Goal: Task Accomplishment & Management: Manage account settings

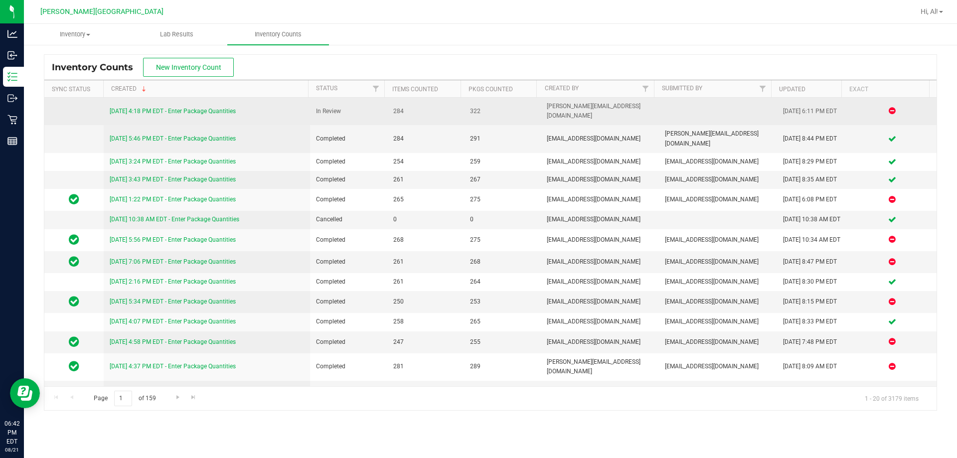
click at [203, 109] on link "8/21/25 4:18 PM EDT - Enter Package Quantities" at bounding box center [173, 111] width 126 height 7
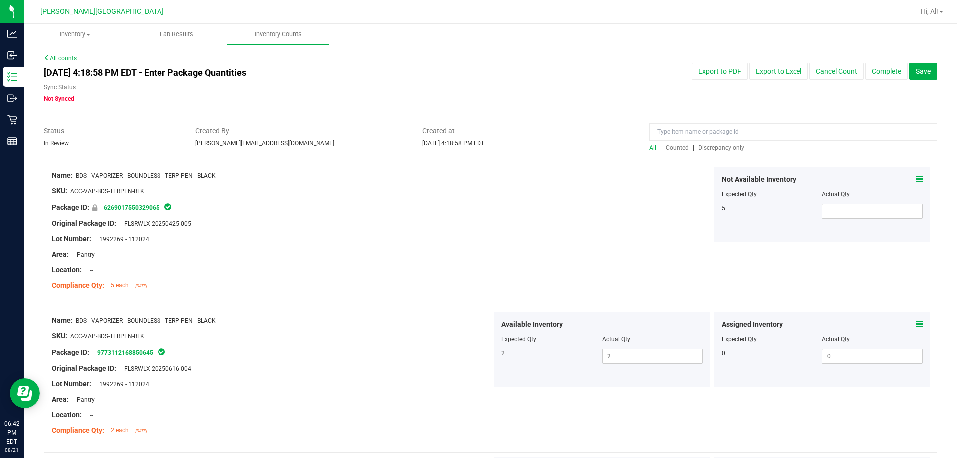
click at [711, 147] on span "Discrepancy only" at bounding box center [721, 147] width 46 height 7
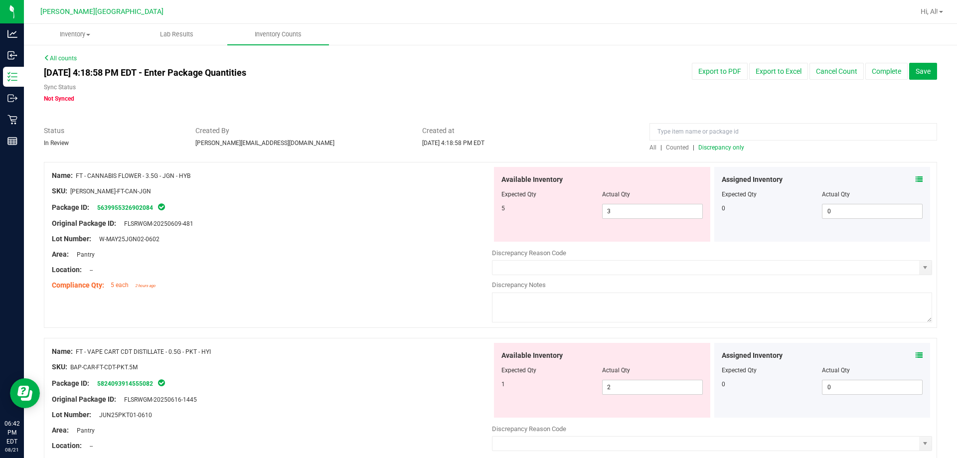
click at [230, 198] on div at bounding box center [272, 198] width 440 height 5
click at [442, 211] on div "Package ID: 5639955326902084" at bounding box center [272, 207] width 440 height 12
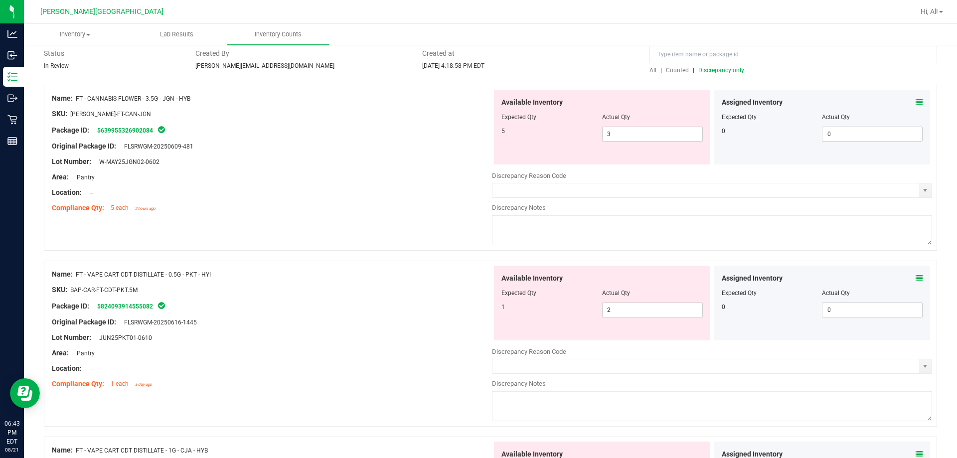
scroll to position [150, 0]
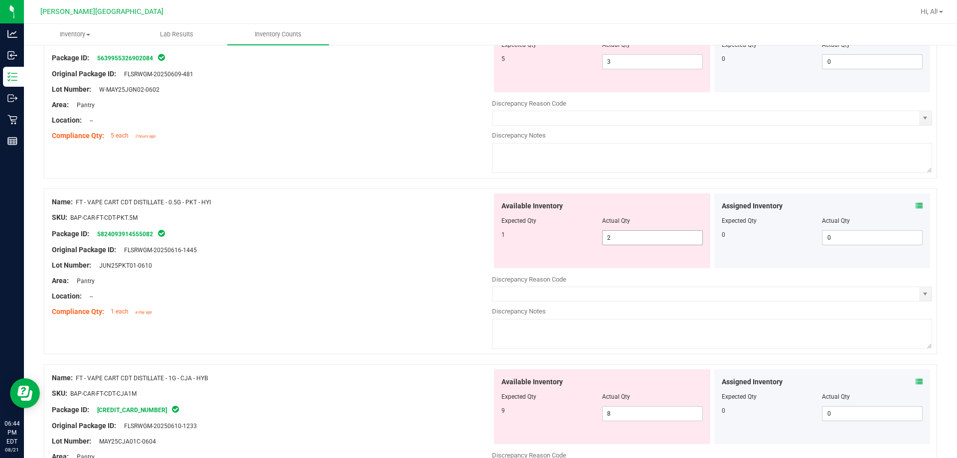
click at [623, 235] on span "2 2" at bounding box center [652, 237] width 101 height 15
click at [623, 235] on input "2" at bounding box center [653, 238] width 100 height 14
type input "1"
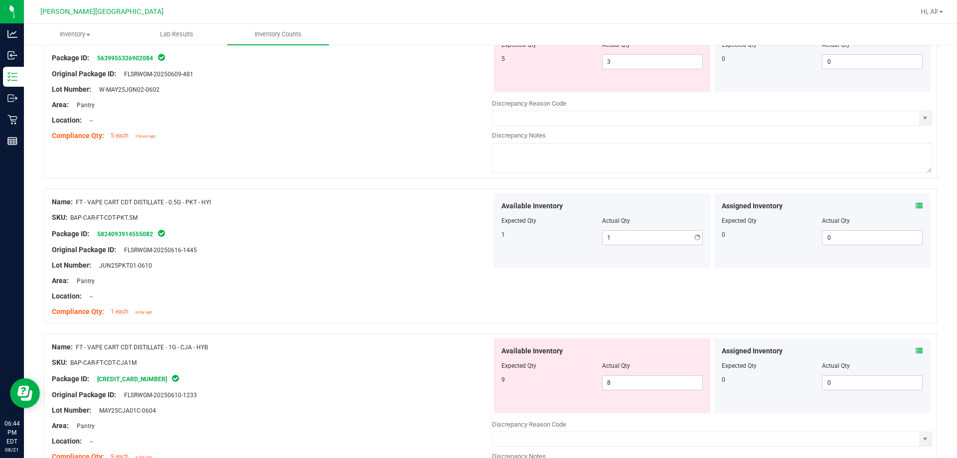
click at [404, 229] on div "Package ID: 5824093914555082" at bounding box center [272, 234] width 440 height 12
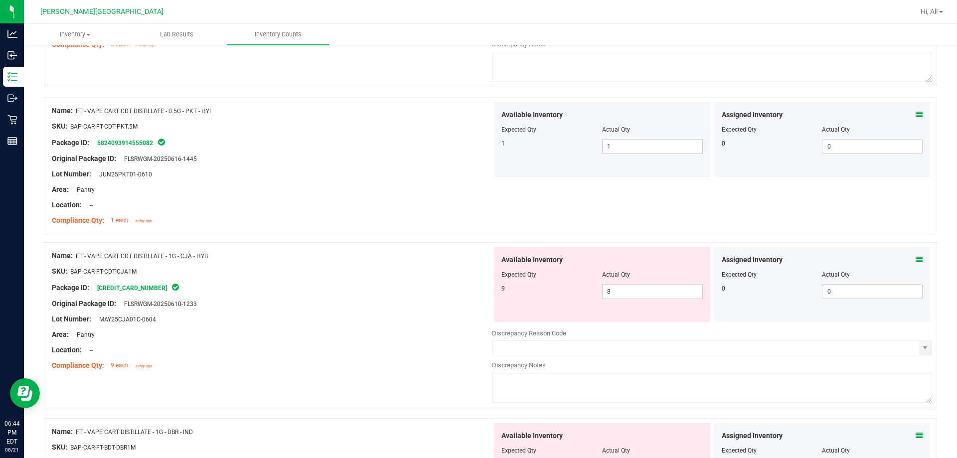
scroll to position [249, 0]
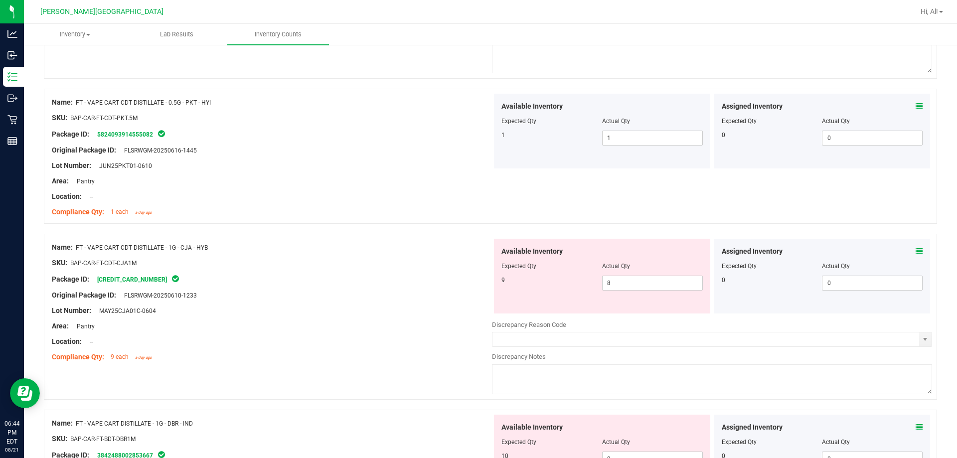
click at [439, 284] on div "Package ID: 4305322397483647" at bounding box center [272, 279] width 440 height 12
click at [438, 284] on div "Package ID: 4305322397483647" at bounding box center [272, 279] width 440 height 12
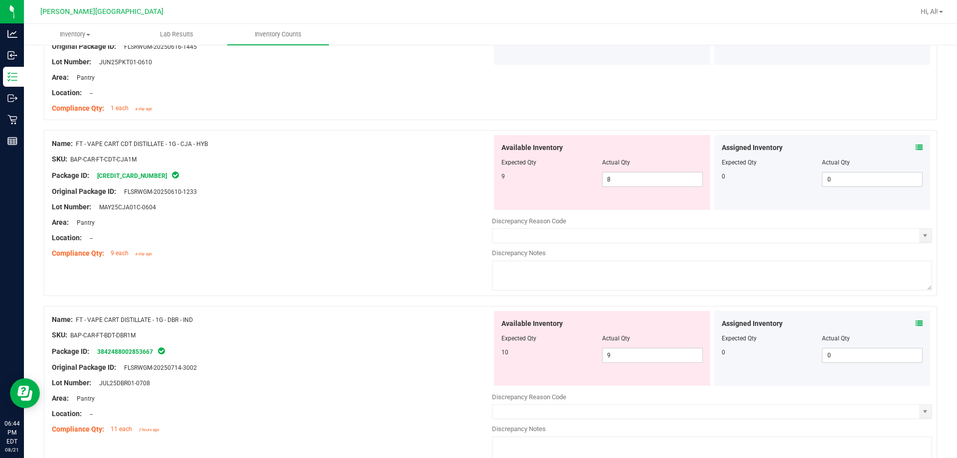
scroll to position [349, 0]
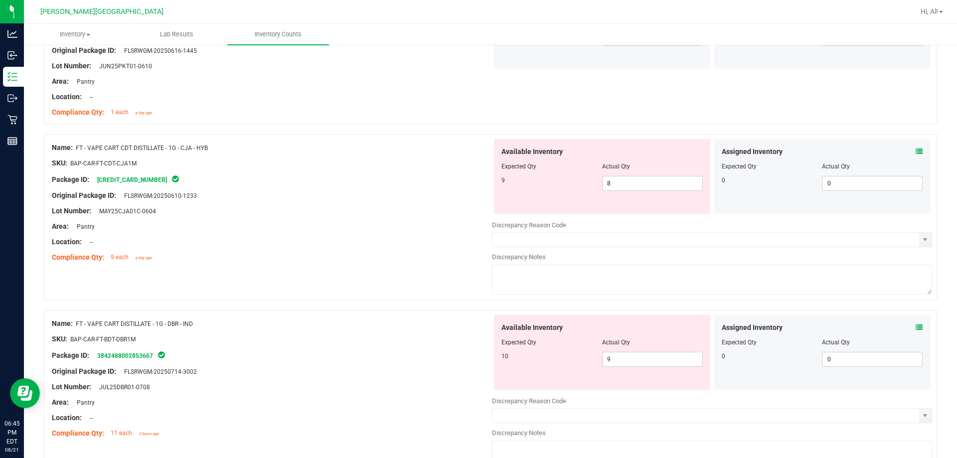
click at [444, 281] on div "Name: FT - VAPE CART CDT DISTILLATE - 1G - CJA - HYB SKU: BAP-CAR-FT-CDT-CJA1M …" at bounding box center [490, 217] width 893 height 166
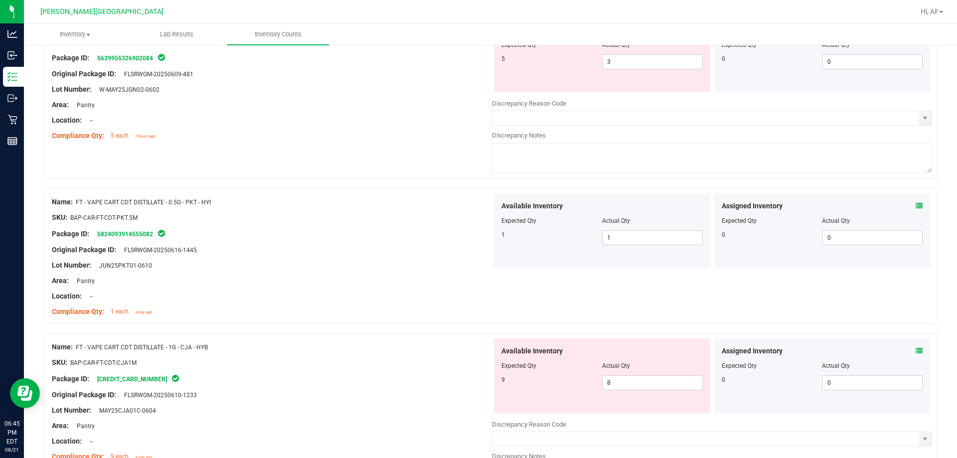
click at [444, 281] on div "Area: Pantry" at bounding box center [272, 281] width 440 height 10
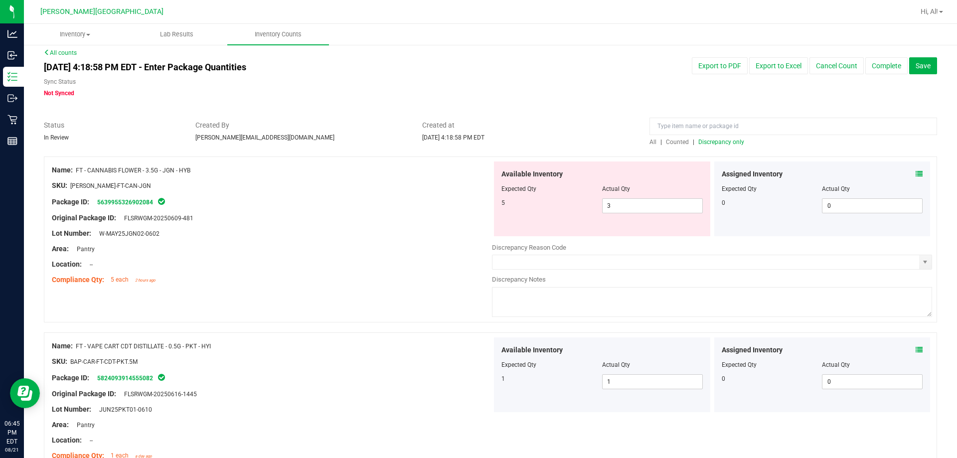
scroll to position [0, 0]
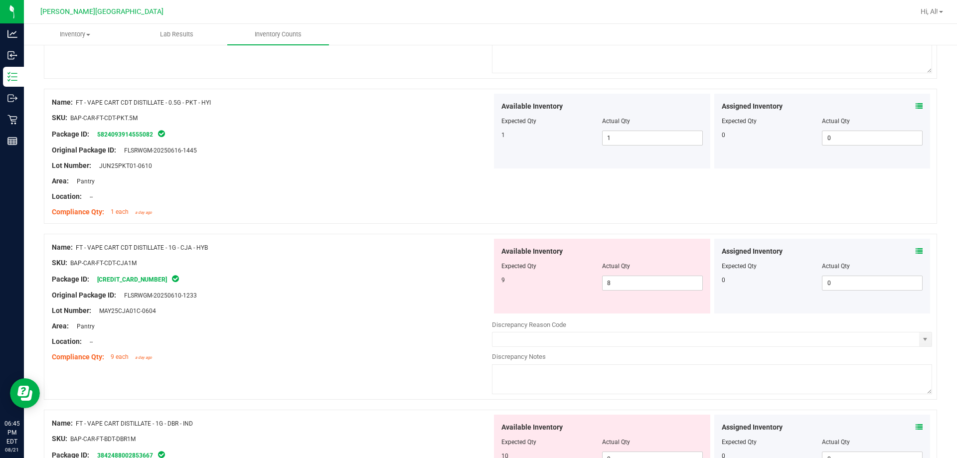
click at [444, 281] on div "Package ID: 4305322397483647" at bounding box center [272, 279] width 440 height 12
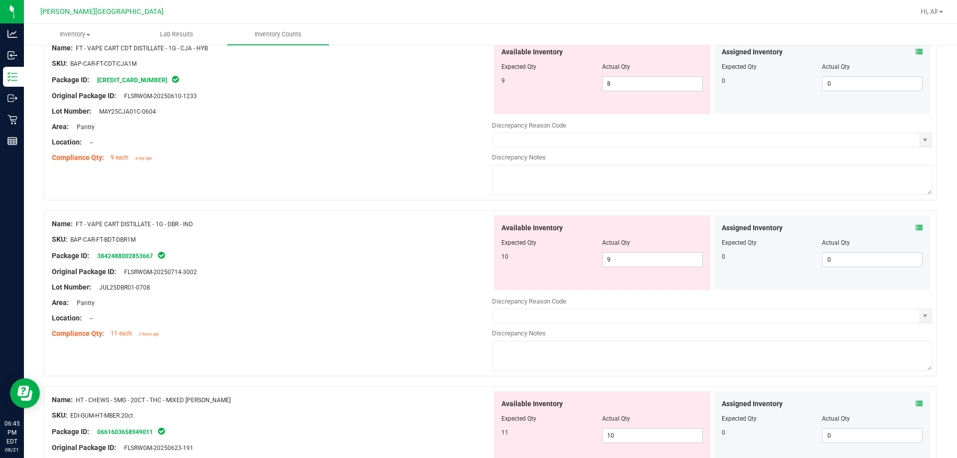
scroll to position [499, 0]
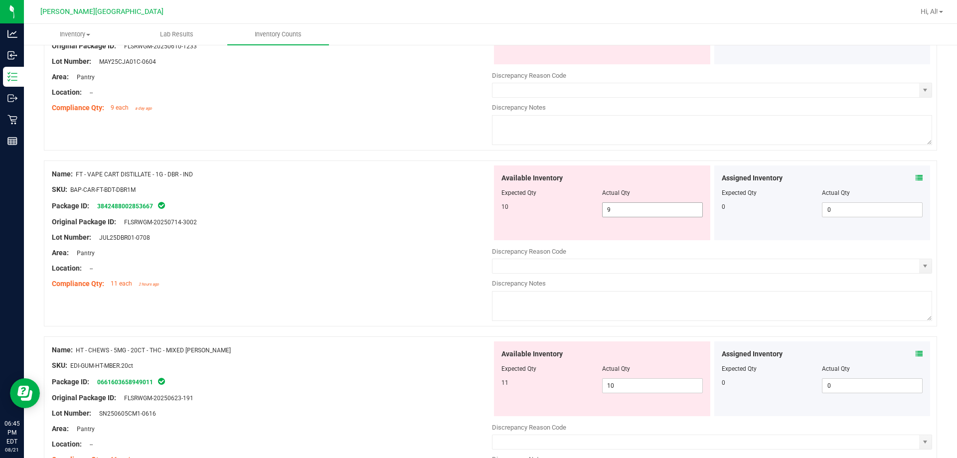
click at [614, 208] on span "9 9" at bounding box center [652, 209] width 101 height 15
click at [614, 208] on input "9" at bounding box center [653, 210] width 100 height 14
type input "10"
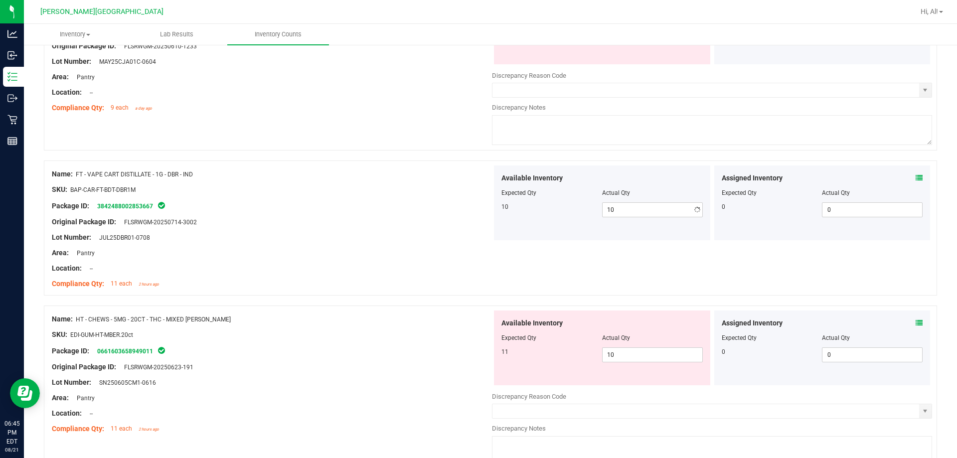
click at [385, 218] on div "Original Package ID: FLSRWGM-20250714-3002" at bounding box center [272, 222] width 440 height 10
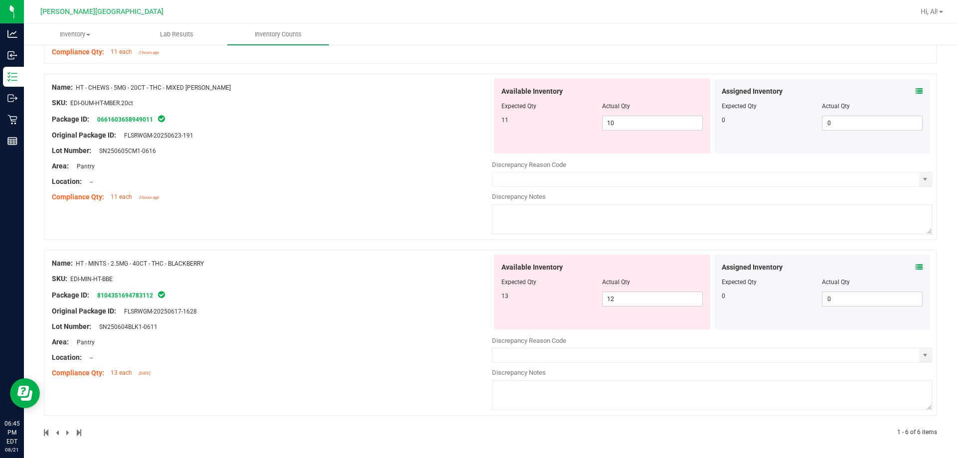
scroll to position [732, 0]
click at [916, 89] on icon at bounding box center [919, 89] width 7 height 7
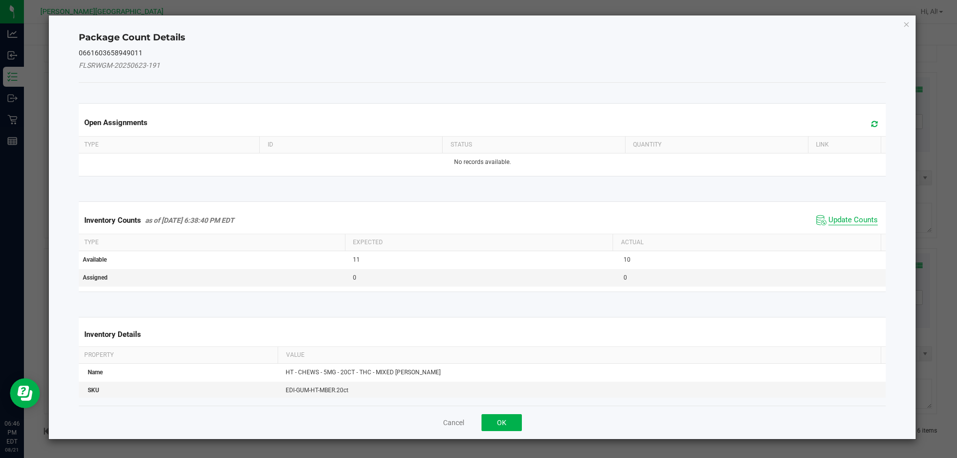
click at [852, 216] on span "Update Counts" at bounding box center [853, 220] width 49 height 10
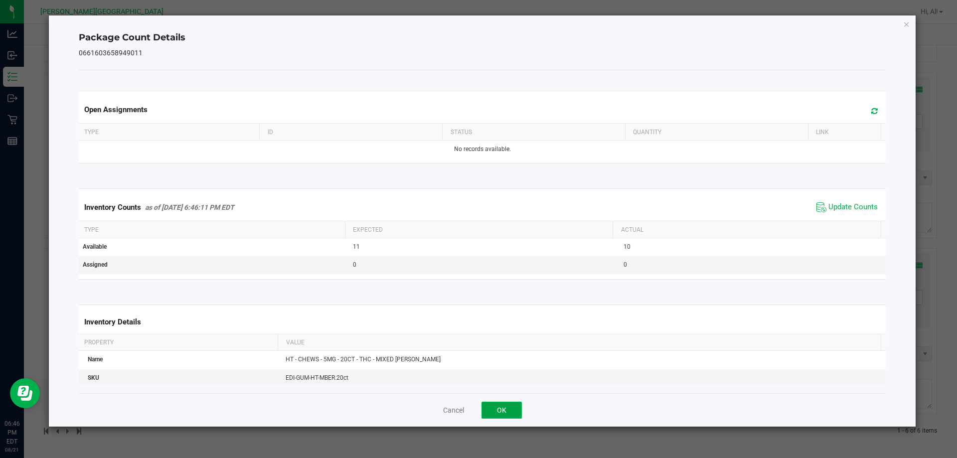
click at [516, 406] on button "OK" at bounding box center [502, 410] width 40 height 17
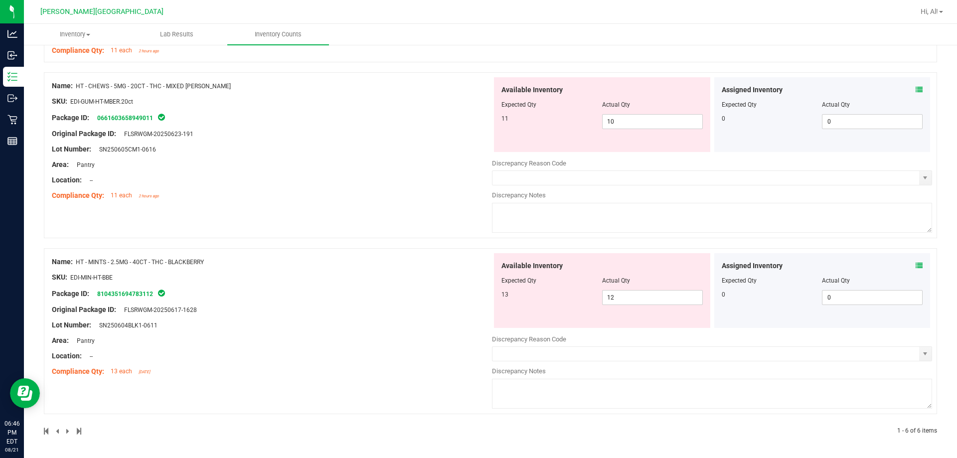
click at [423, 208] on div "Name: HT - CHEWS - 5MG - 20CT - THC - MIXED BERRY SKU: EDI-GUM-HT-MBER.20ct Pac…" at bounding box center [490, 155] width 893 height 166
click at [916, 263] on icon at bounding box center [919, 265] width 7 height 7
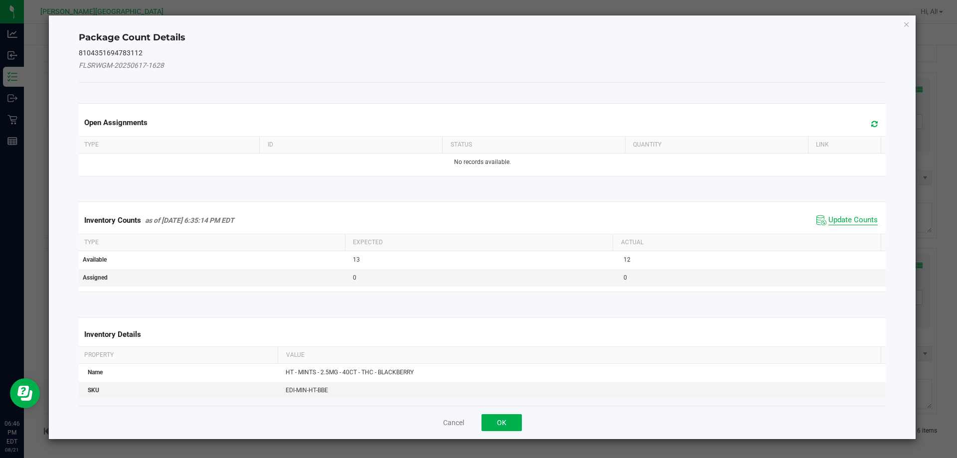
click at [833, 221] on span "Update Counts" at bounding box center [853, 220] width 49 height 10
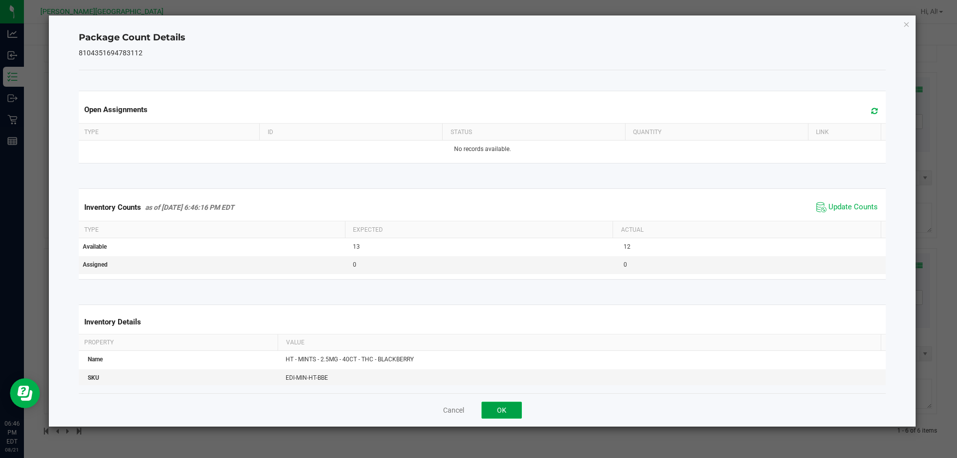
click at [515, 408] on button "OK" at bounding box center [502, 410] width 40 height 17
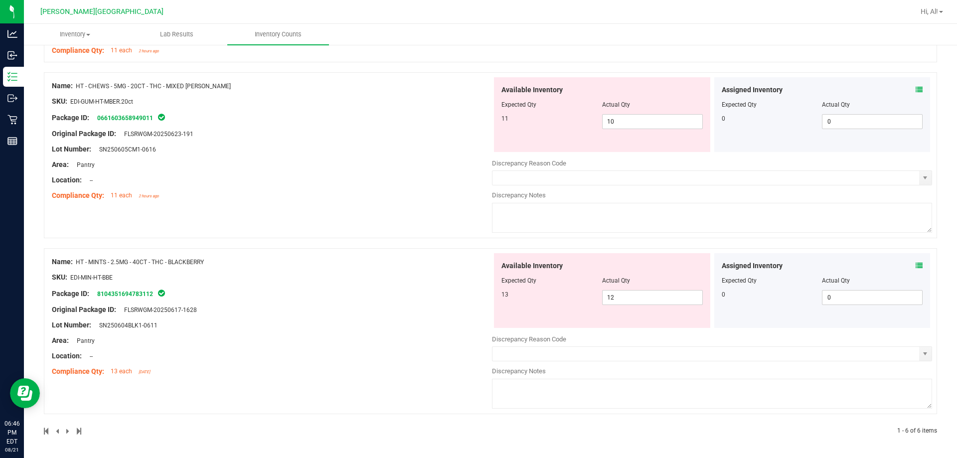
click at [352, 227] on div "Name: HT - CHEWS - 5MG - 20CT - THC - MIXED BERRY SKU: EDI-GUM-HT-MBER.20ct Pac…" at bounding box center [490, 155] width 893 height 166
click at [659, 299] on span "12 12" at bounding box center [652, 297] width 101 height 15
click at [659, 299] on input "12" at bounding box center [653, 298] width 100 height 14
type input "13"
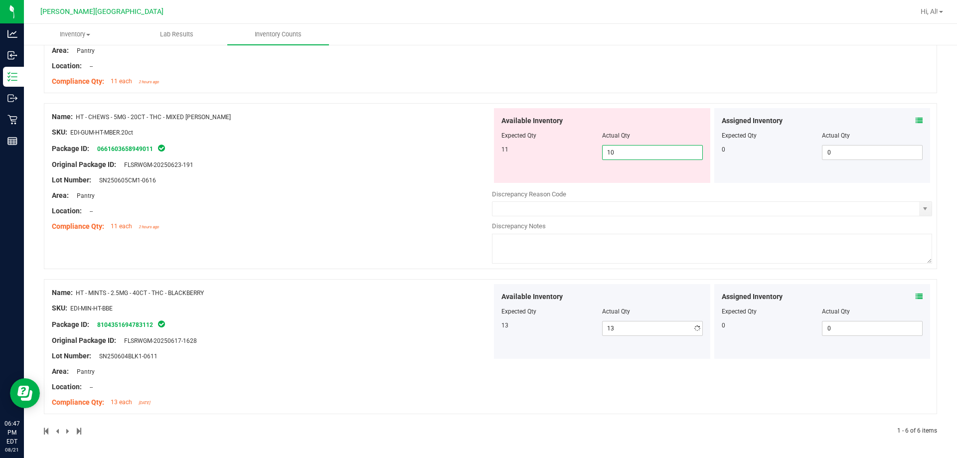
click at [632, 119] on div "Available Inventory Expected Qty Actual Qty 11 10 10" at bounding box center [602, 145] width 216 height 75
click at [632, 119] on div "Available Inventory" at bounding box center [602, 121] width 201 height 10
click at [638, 154] on span "10 10" at bounding box center [652, 152] width 101 height 15
click at [638, 154] on input "10" at bounding box center [653, 153] width 100 height 14
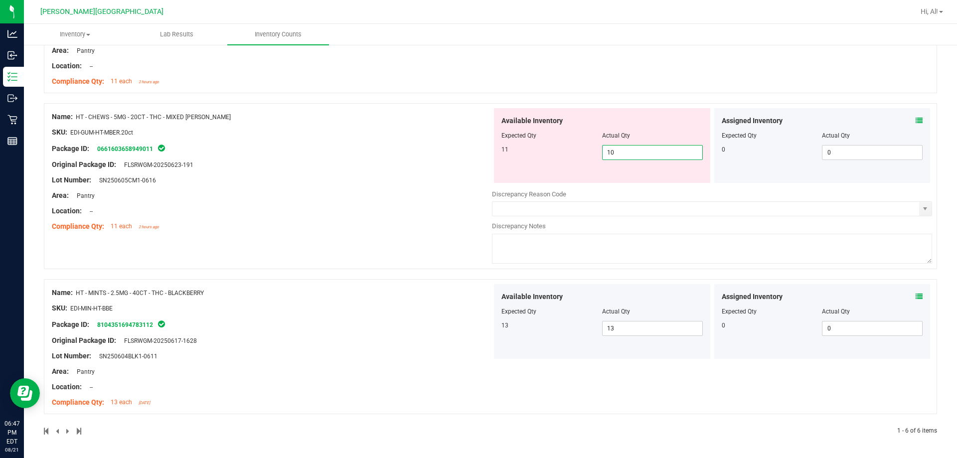
click at [638, 154] on input "10" at bounding box center [653, 153] width 100 height 14
type input "11"
click at [363, 160] on div "Name: HT - CHEWS - 5MG - 20CT - THC - MIXED BERRY SKU: EDI-GUM-HT-MBER.20ct Pac…" at bounding box center [272, 171] width 440 height 127
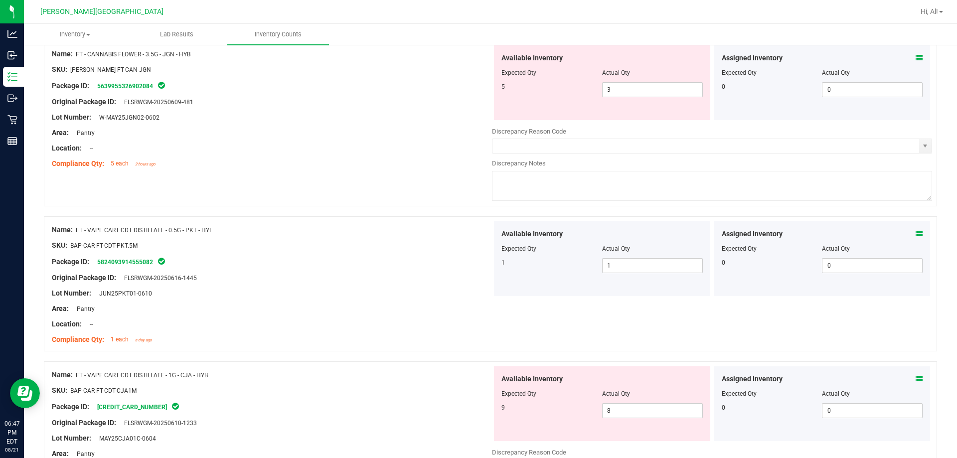
scroll to position [72, 0]
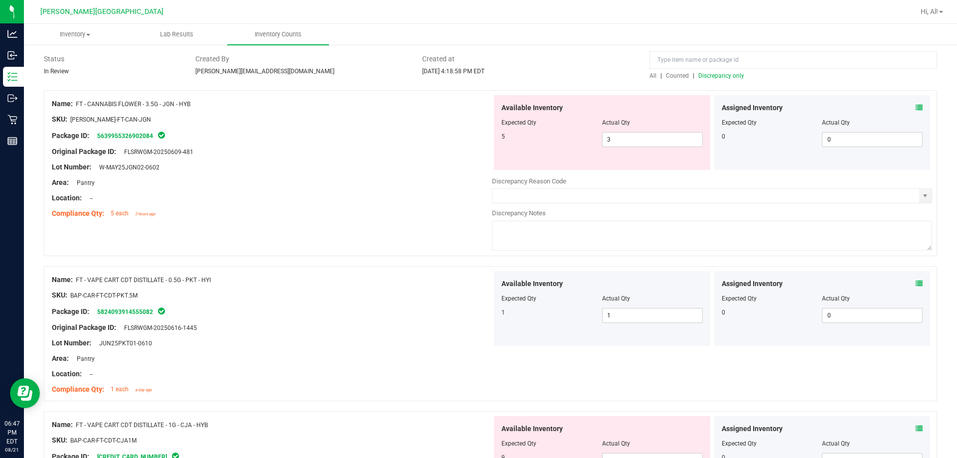
click at [723, 76] on span "Discrepancy only" at bounding box center [721, 75] width 46 height 7
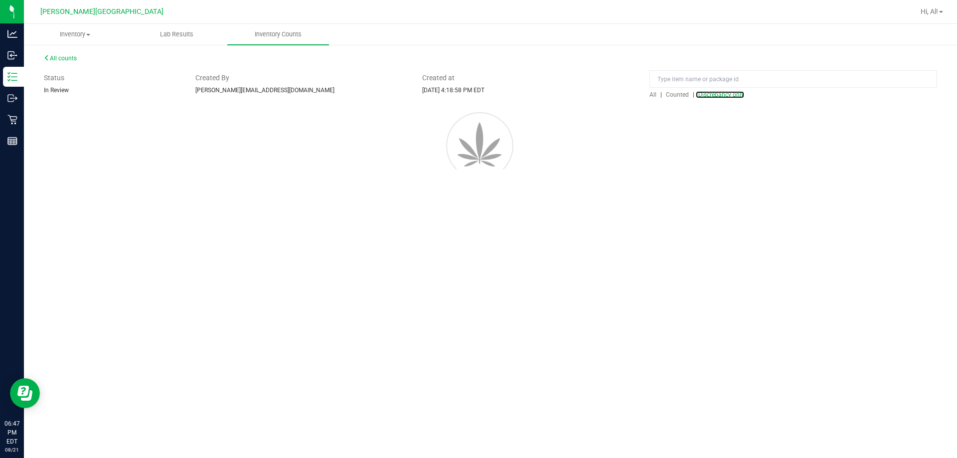
scroll to position [0, 0]
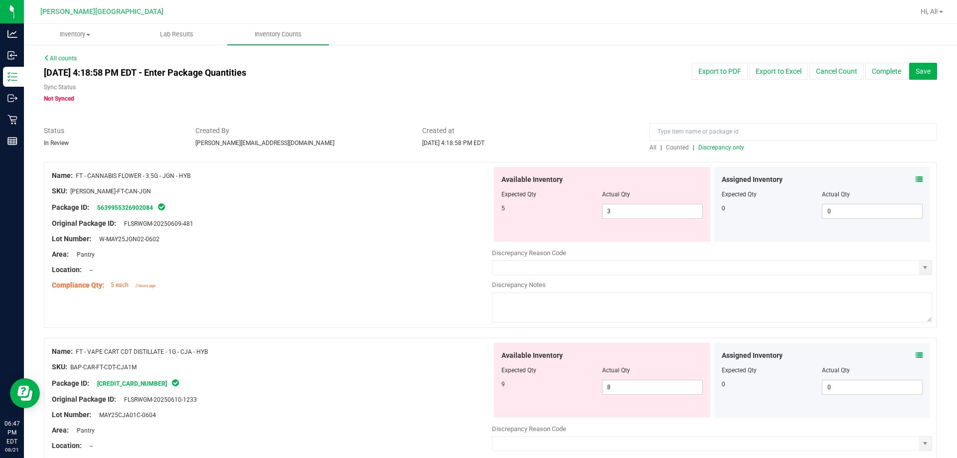
click at [435, 244] on div at bounding box center [272, 246] width 440 height 5
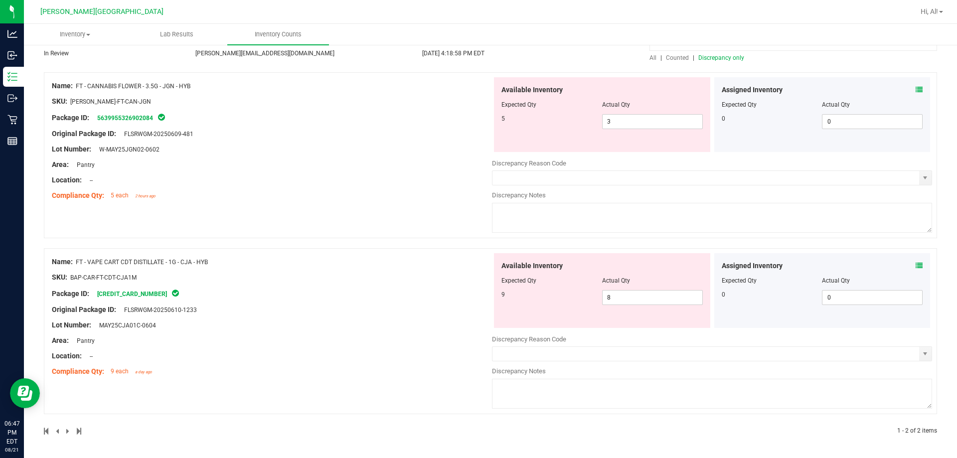
click at [906, 90] on div "Assigned Inventory" at bounding box center [822, 90] width 201 height 10
click at [916, 90] on icon at bounding box center [919, 89] width 7 height 7
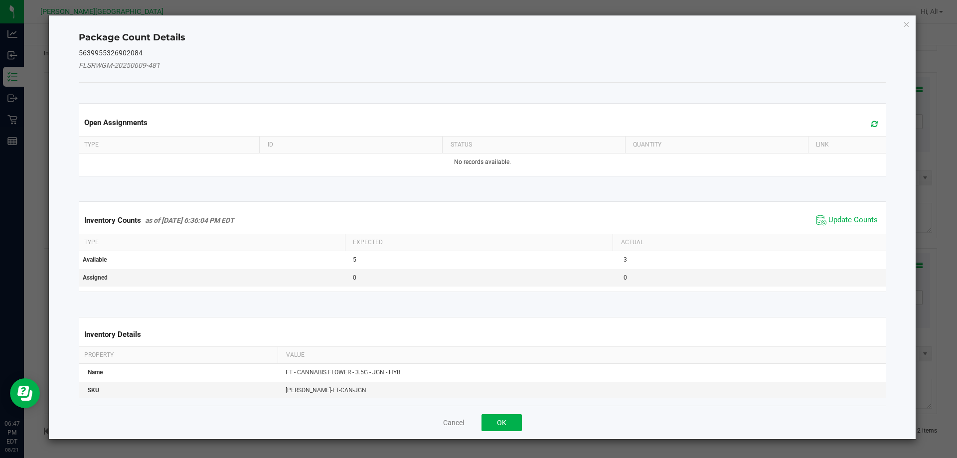
click at [855, 222] on span "Update Counts" at bounding box center [853, 220] width 49 height 10
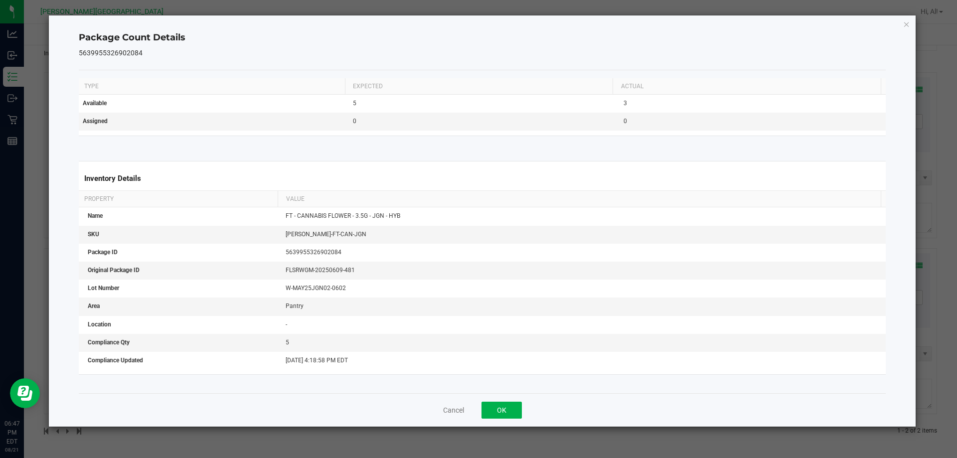
scroll to position [150, 0]
click at [509, 404] on button "OK" at bounding box center [502, 410] width 40 height 17
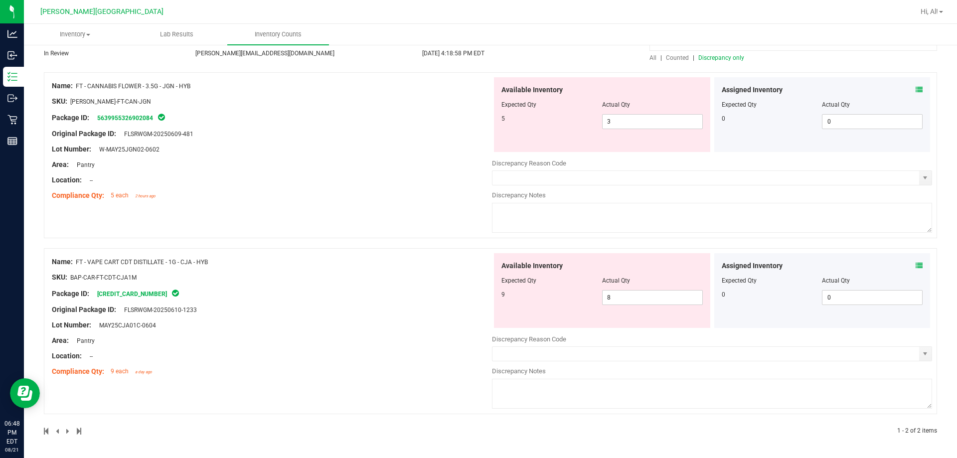
click at [916, 265] on icon at bounding box center [919, 265] width 7 height 7
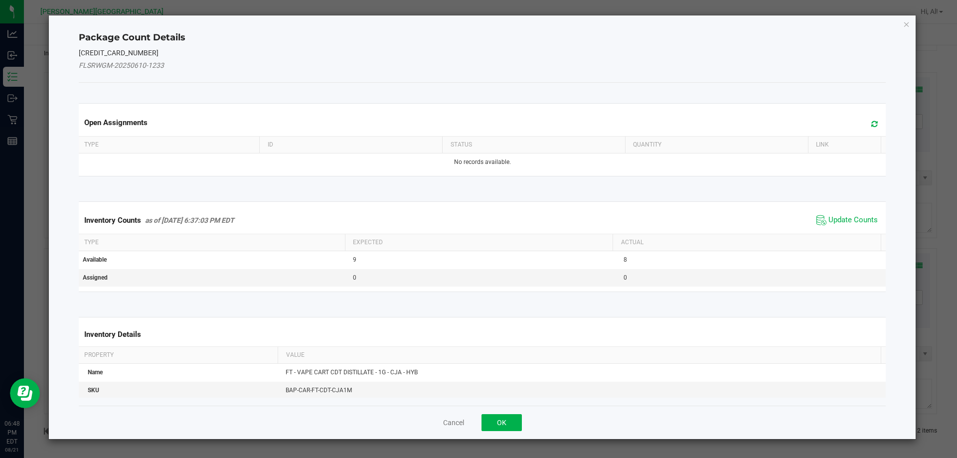
click at [846, 213] on span "Update Counts" at bounding box center [847, 220] width 66 height 15
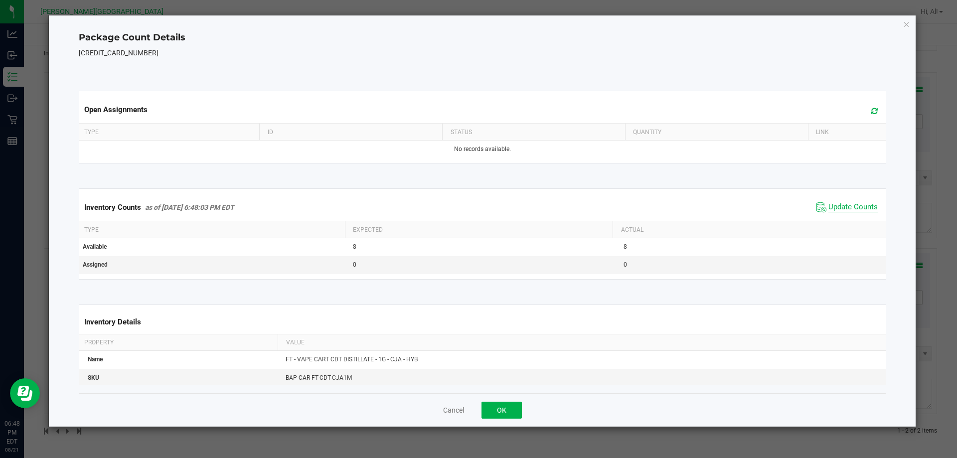
click at [846, 206] on span "Update Counts" at bounding box center [853, 207] width 49 height 10
click at [504, 407] on button "OK" at bounding box center [502, 410] width 40 height 17
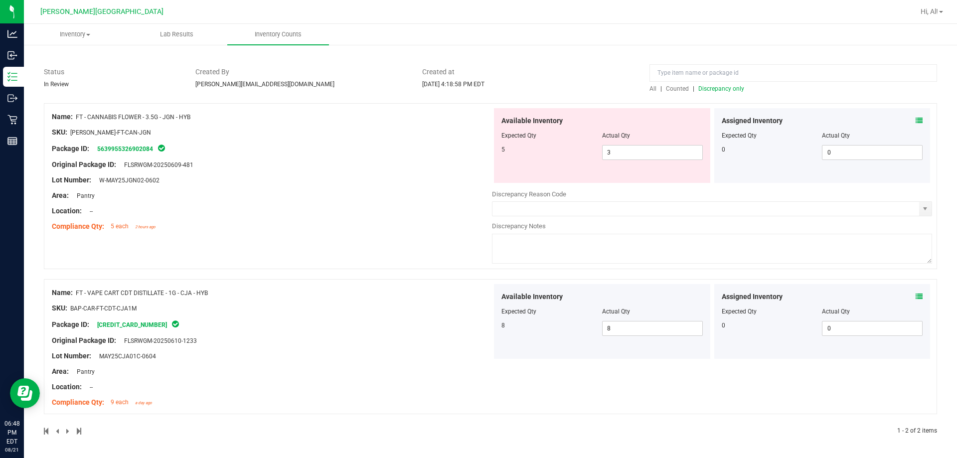
scroll to position [59, 0]
click at [404, 296] on div "Name: FT - VAPE CART CDT DISTILLATE - 1G - CJA - HYB" at bounding box center [272, 293] width 440 height 10
click at [712, 91] on span "Discrepancy only" at bounding box center [721, 88] width 46 height 7
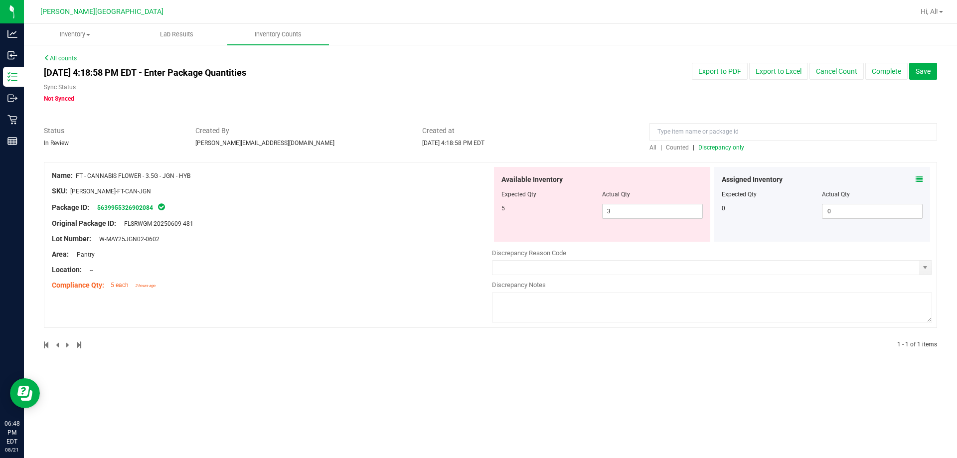
click at [460, 229] on div at bounding box center [272, 231] width 440 height 5
click at [918, 178] on icon at bounding box center [919, 179] width 7 height 7
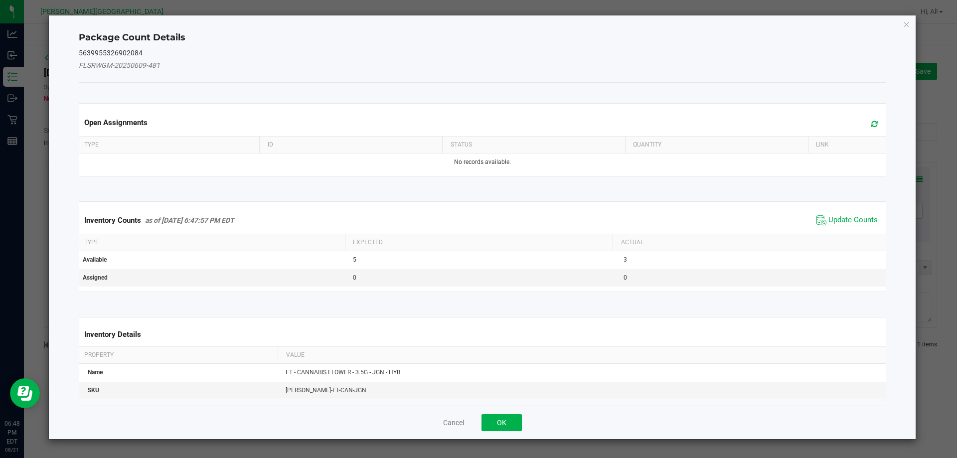
click at [833, 221] on span "Update Counts" at bounding box center [853, 220] width 49 height 10
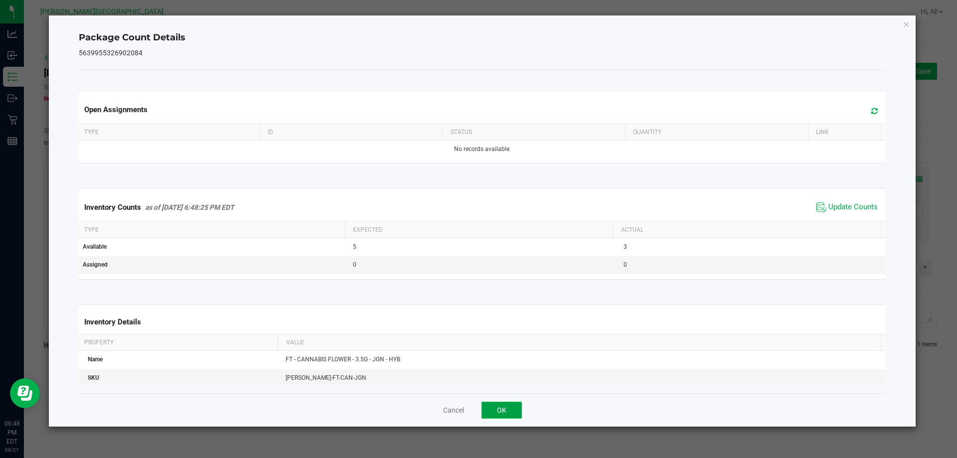
click at [509, 408] on button "OK" at bounding box center [502, 410] width 40 height 17
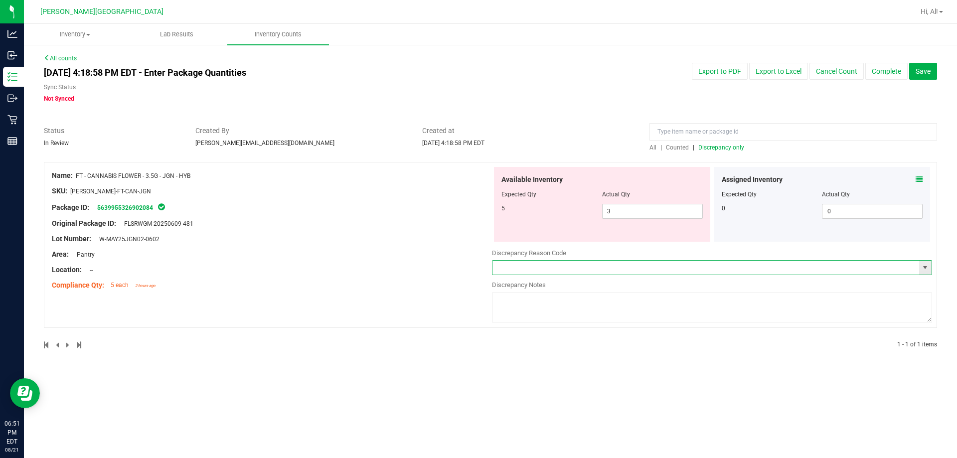
click at [657, 272] on input "text" at bounding box center [706, 268] width 427 height 14
click at [923, 270] on span "select" at bounding box center [925, 268] width 8 height 8
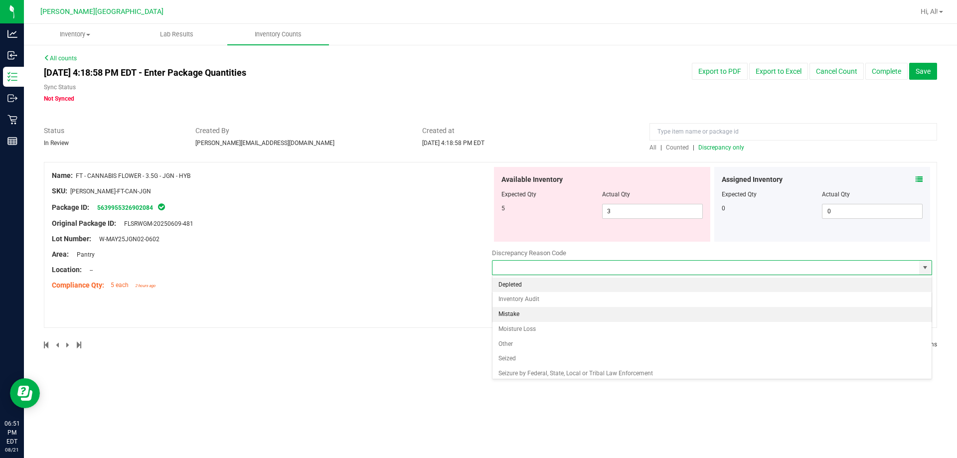
click at [588, 322] on ul "Depleted Inventory Audit Mistake Moisture Loss Other Seized Seizure by Federal,…" at bounding box center [712, 337] width 439 height 119
click at [586, 314] on li "Mistake" at bounding box center [712, 314] width 439 height 15
type input "Mistake"
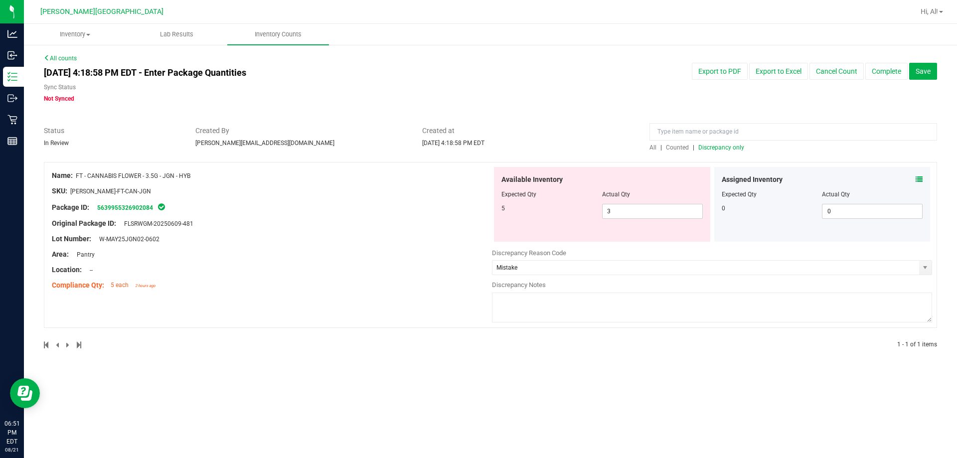
click at [571, 297] on textarea at bounding box center [712, 308] width 440 height 30
type textarea "-2"
click at [449, 283] on div "Compliance Qty: 5 each 2 hours ago" at bounding box center [272, 285] width 440 height 10
click at [892, 71] on button "Complete" at bounding box center [886, 71] width 42 height 17
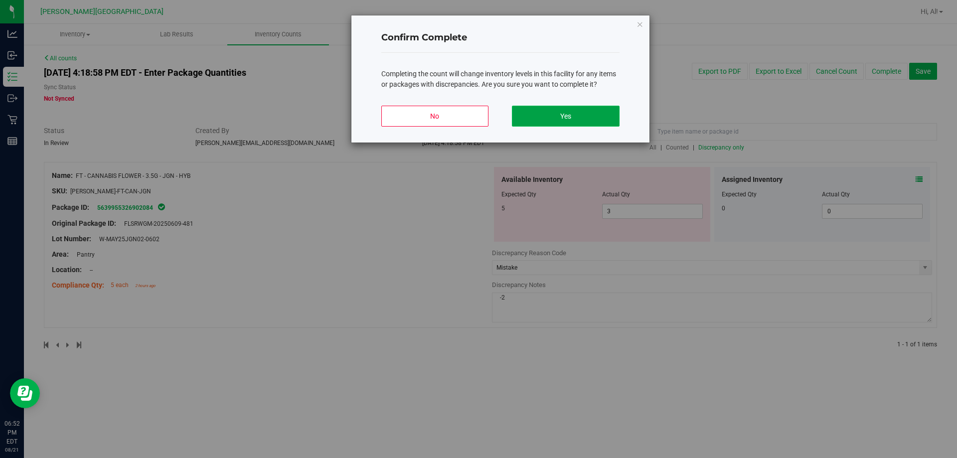
click at [526, 123] on button "Yes" at bounding box center [565, 116] width 107 height 21
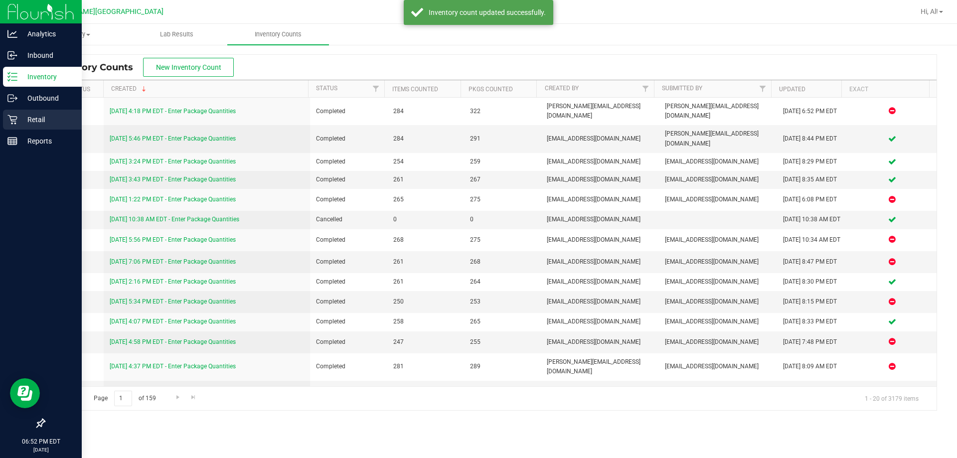
click at [37, 115] on p "Retail" at bounding box center [47, 120] width 60 height 12
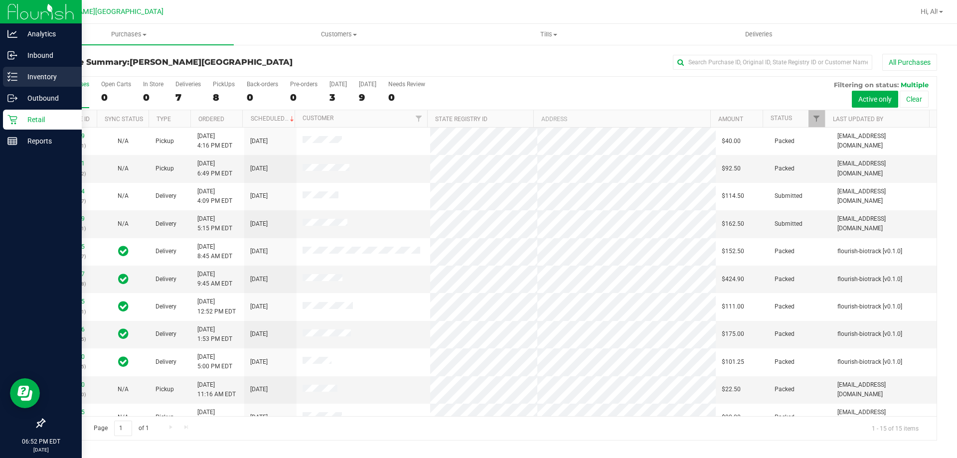
click at [31, 72] on p "Inventory" at bounding box center [47, 77] width 60 height 12
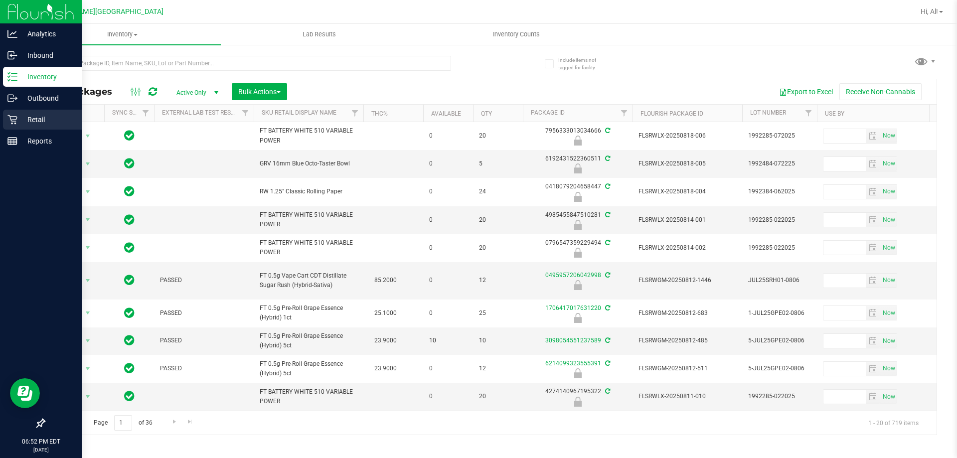
click at [18, 115] on p "Retail" at bounding box center [47, 120] width 60 height 12
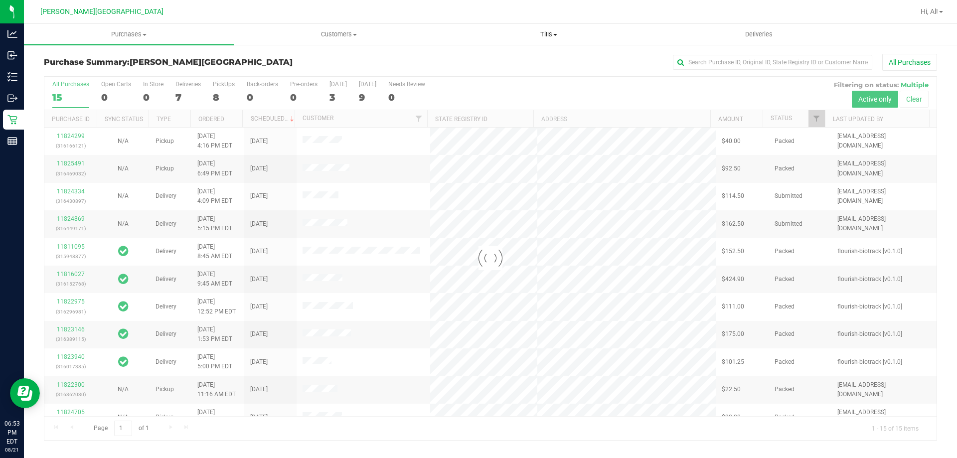
click at [548, 40] on uib-tab-heading "Tills Manage tills Reconcile e-payments" at bounding box center [548, 34] width 209 height 20
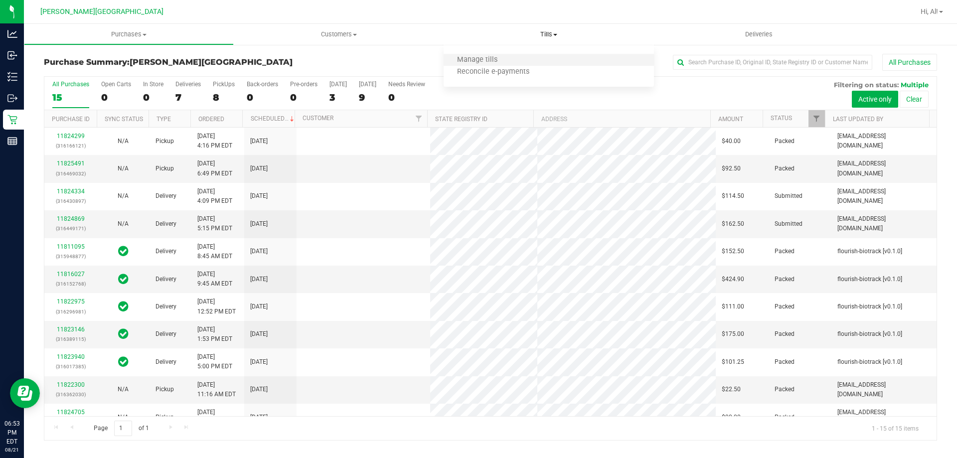
click at [533, 64] on li "Manage tills" at bounding box center [549, 60] width 210 height 12
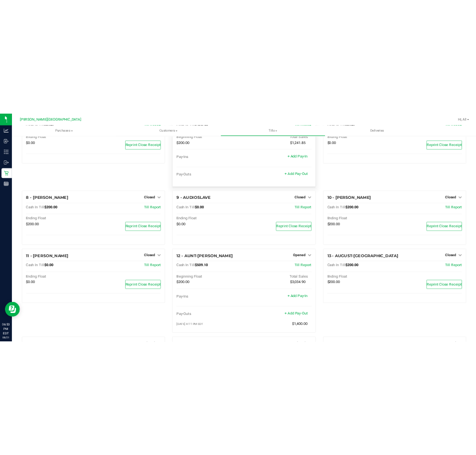
scroll to position [249, 0]
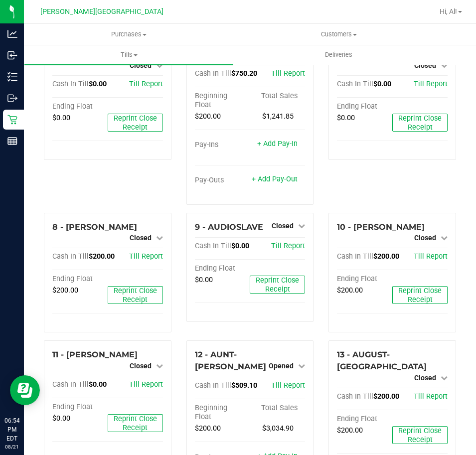
click at [292, 313] on div "9 - AUDIOSLAVE Closed Open Till Cash In Till $0.00 Till Report Ending Float $0.…" at bounding box center [250, 277] width 143 height 128
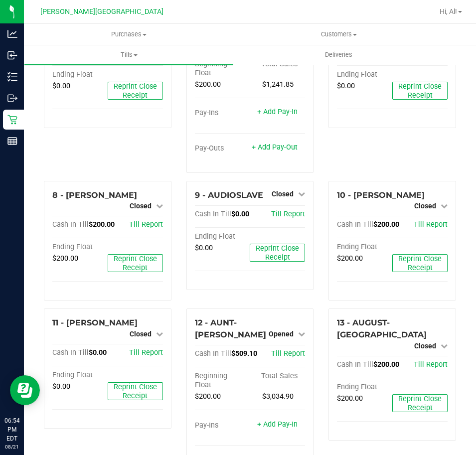
scroll to position [299, 0]
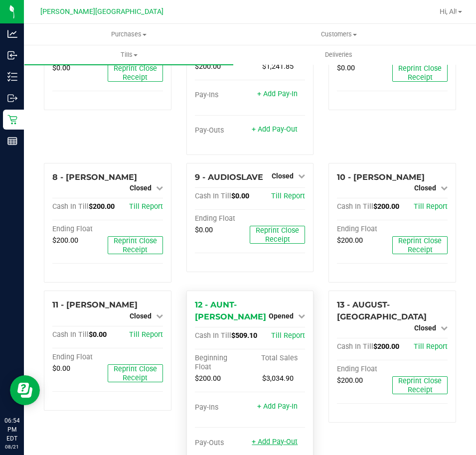
click at [286, 438] on link "+ Add Pay-Out" at bounding box center [275, 442] width 46 height 8
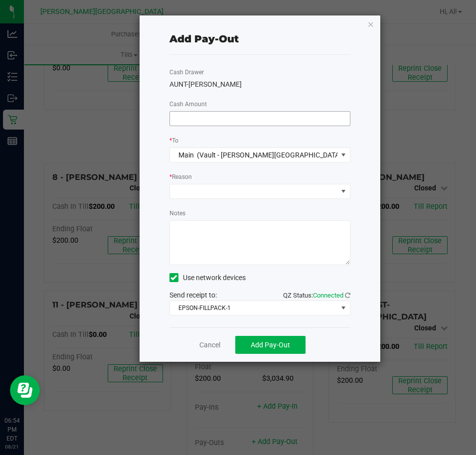
click at [248, 115] on input at bounding box center [260, 119] width 180 height 14
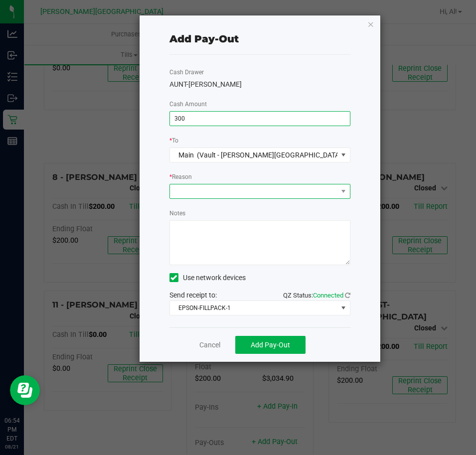
type input "$300.00"
click at [264, 190] on span at bounding box center [254, 191] width 168 height 14
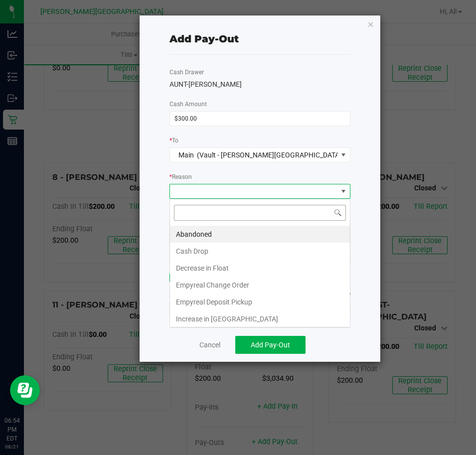
scroll to position [15, 181]
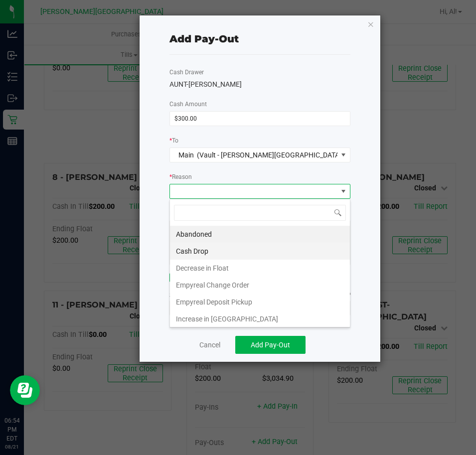
click at [247, 251] on li "Cash Drop" at bounding box center [260, 251] width 180 height 17
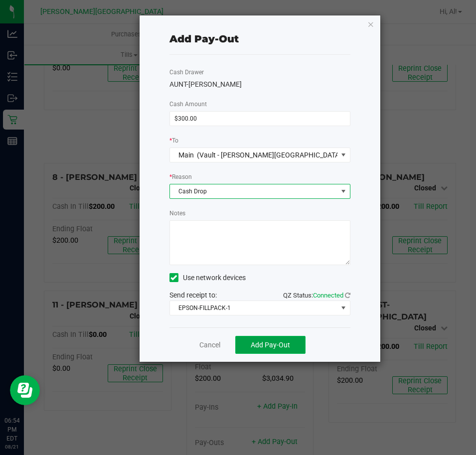
click at [271, 344] on span "Add Pay-Out" at bounding box center [270, 345] width 39 height 8
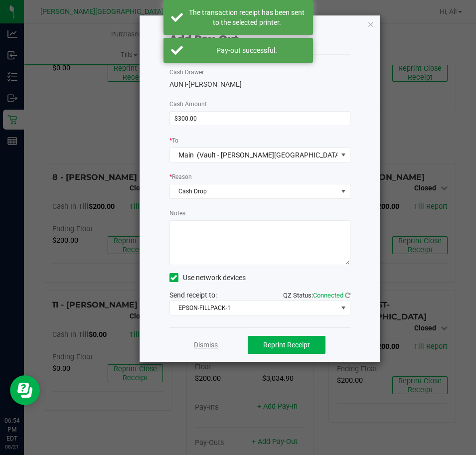
click at [200, 344] on link "Dismiss" at bounding box center [206, 345] width 24 height 10
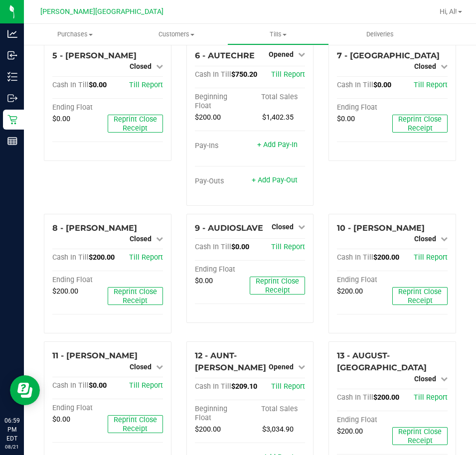
scroll to position [249, 0]
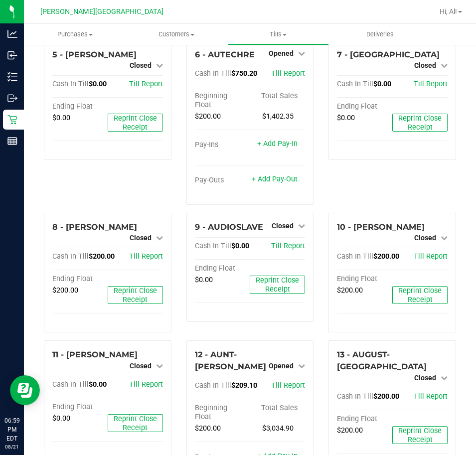
click at [310, 189] on div "6 - AUTECHRE Opened Close Till Cash In Till $750.20 Till Report Beginning Float…" at bounding box center [250, 126] width 143 height 172
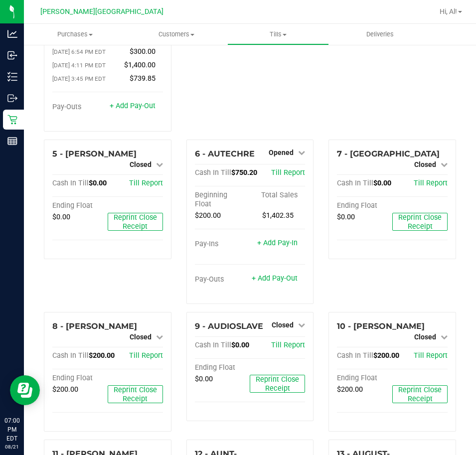
scroll to position [150, 0]
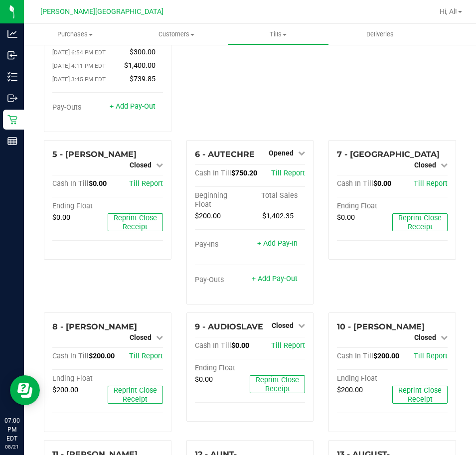
click at [312, 211] on div "6 - AUTECHRE Opened Close Till Cash In Till $750.20 Till Report Beginning Float…" at bounding box center [250, 226] width 143 height 172
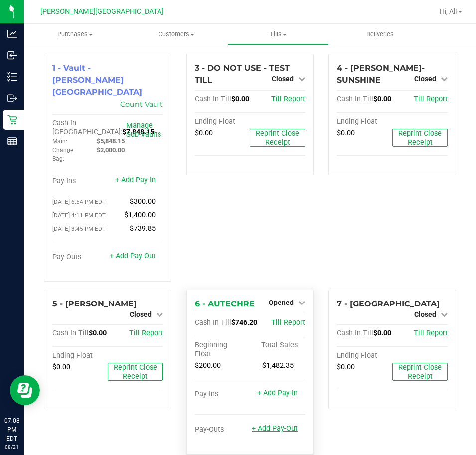
click at [279, 424] on link "+ Add Pay-Out" at bounding box center [275, 428] width 46 height 8
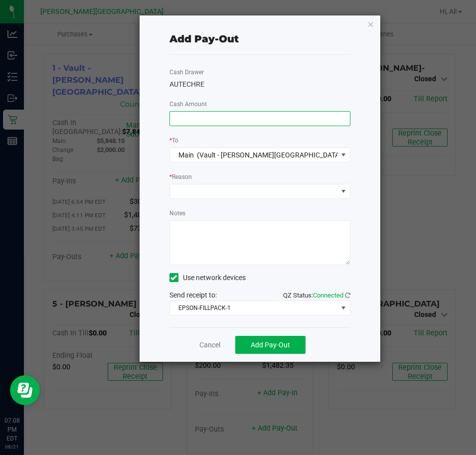
click at [265, 116] on input at bounding box center [260, 119] width 180 height 14
type input "$520.00"
click at [294, 186] on span at bounding box center [254, 191] width 168 height 14
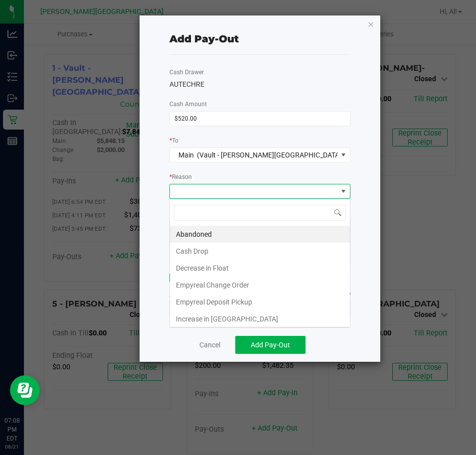
scroll to position [15, 181]
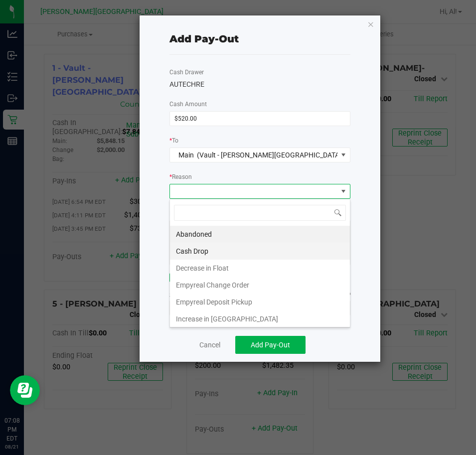
click at [221, 257] on li "Cash Drop" at bounding box center [260, 251] width 180 height 17
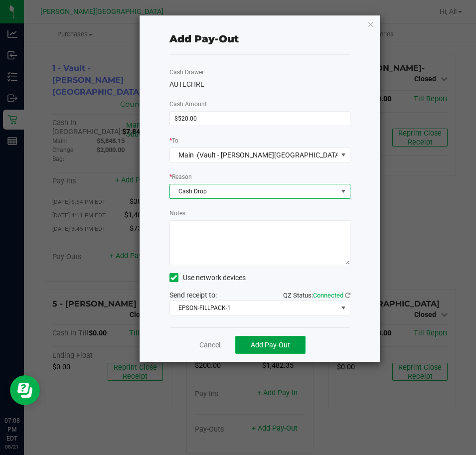
click at [274, 347] on span "Add Pay-Out" at bounding box center [270, 345] width 39 height 8
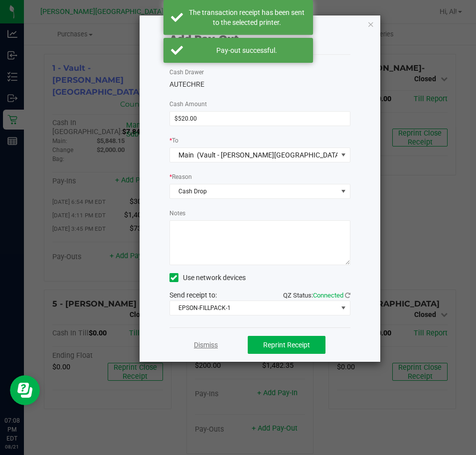
click at [212, 342] on link "Dismiss" at bounding box center [206, 345] width 24 height 10
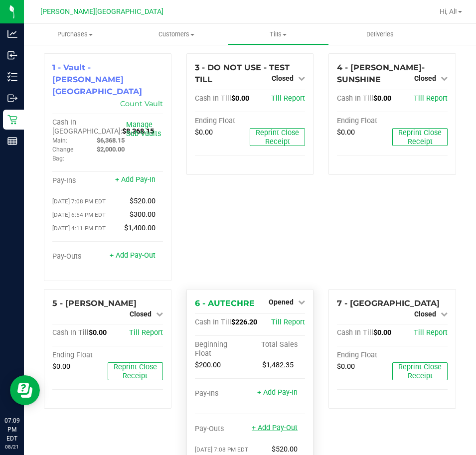
scroll to position [0, 0]
